Goal: Task Accomplishment & Management: Use online tool/utility

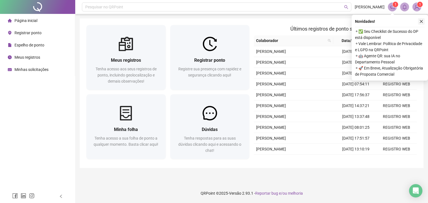
click at [424, 23] on button "button" at bounding box center [421, 21] width 7 height 7
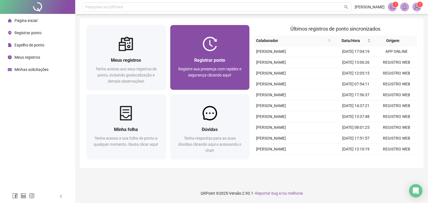
click at [194, 68] on span "Registre sua presença com rapidez e segurança clicando aqui!" at bounding box center [209, 72] width 63 height 11
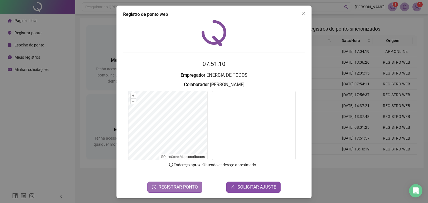
click at [164, 190] on span "REGISTRAR PONTO" at bounding box center [178, 187] width 39 height 7
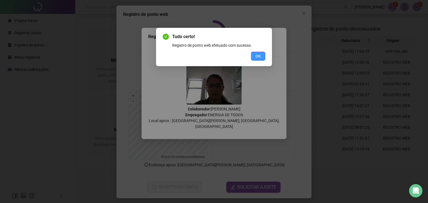
click at [263, 56] on button "OK" at bounding box center [258, 56] width 14 height 9
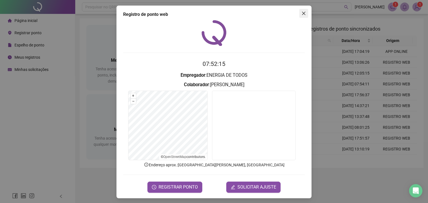
click at [304, 16] on button "Close" at bounding box center [303, 13] width 9 height 9
